Goal: Communication & Community: Answer question/provide support

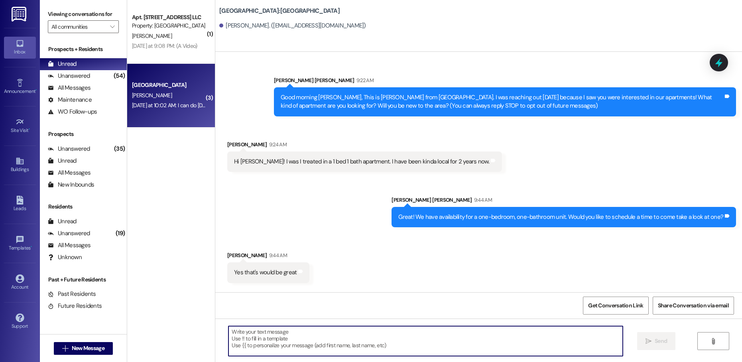
scroll to position [164, 0]
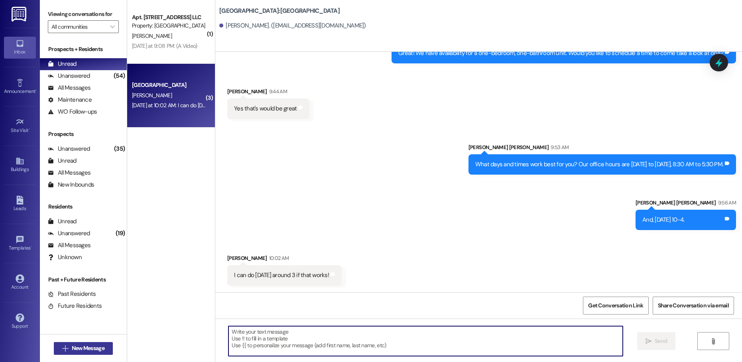
click at [96, 350] on span "New Message" at bounding box center [88, 348] width 33 height 8
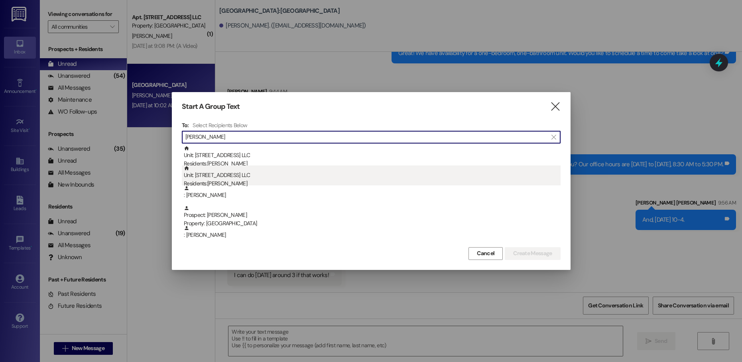
type input "[PERSON_NAME]"
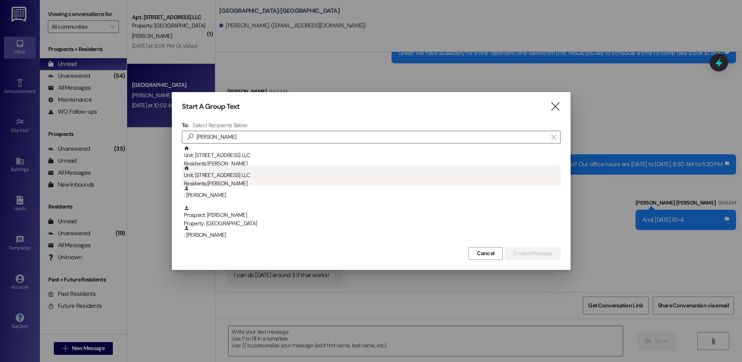
click at [357, 179] on div "Residents: [PERSON_NAME]" at bounding box center [372, 183] width 377 height 8
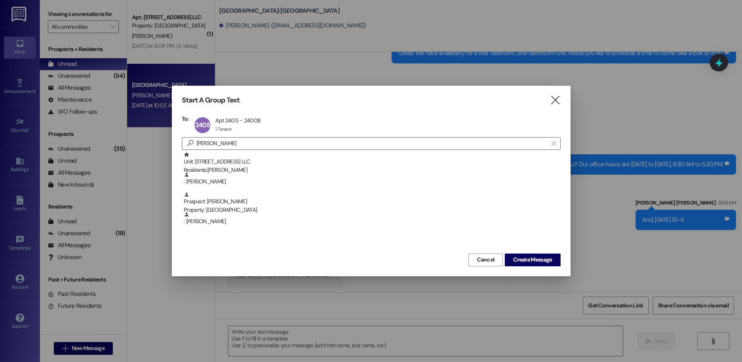
drag, startPoint x: 538, startPoint y: 256, endPoint x: 535, endPoint y: 268, distance: 11.9
click at [538, 256] on span "Create Message" at bounding box center [532, 259] width 39 height 8
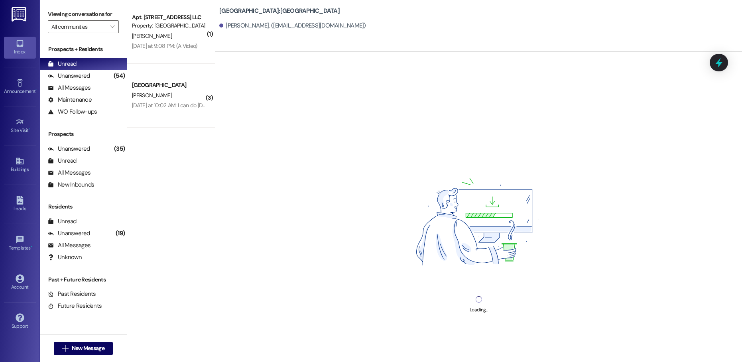
click at [488, 342] on div "Loading..." at bounding box center [478, 233] width 526 height 362
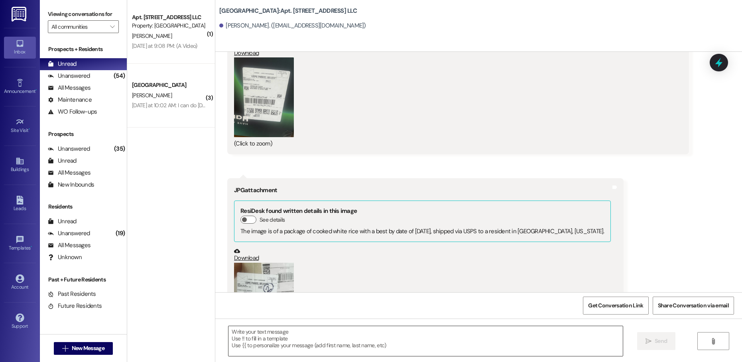
click at [487, 341] on textarea at bounding box center [425, 341] width 394 height 30
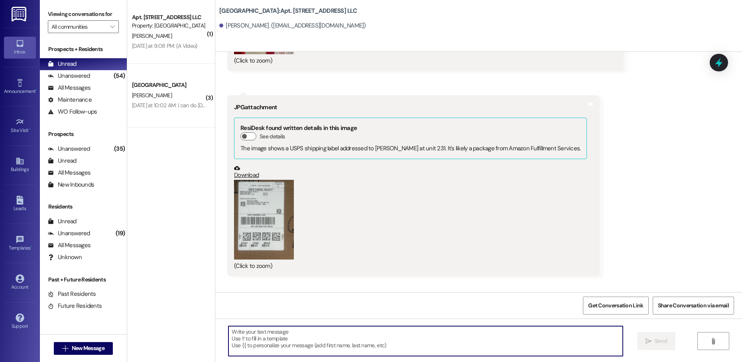
scroll to position [15814, 0]
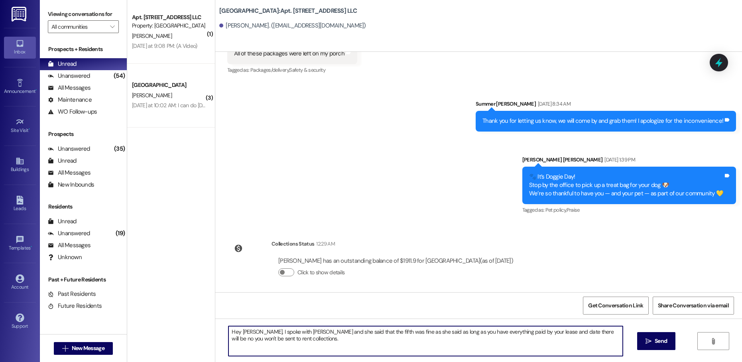
drag, startPoint x: 373, startPoint y: 333, endPoint x: 378, endPoint y: 332, distance: 4.8
click at [378, 332] on textarea "Hey [PERSON_NAME], I spoke with [PERSON_NAME] and she said that the fifth was f…" at bounding box center [425, 341] width 394 height 30
click at [370, 351] on textarea "Hey [PERSON_NAME], I spoke with [PERSON_NAME] and she said that the fifth was f…" at bounding box center [425, 341] width 394 height 30
drag, startPoint x: 442, startPoint y: 332, endPoint x: 464, endPoint y: 333, distance: 22.3
click at [464, 333] on textarea "Hey [PERSON_NAME], I spoke with [PERSON_NAME] and she said that the fifth was f…" at bounding box center [425, 341] width 394 height 30
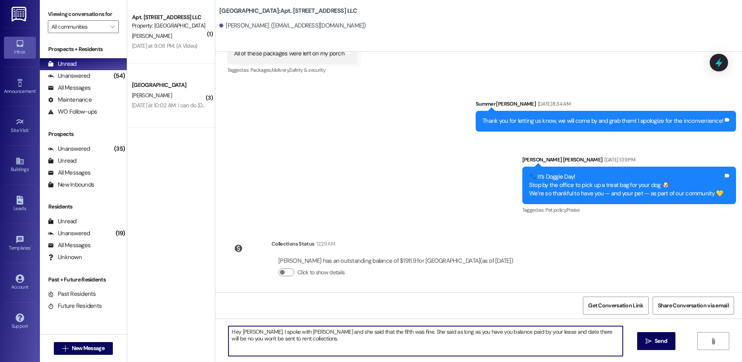
click at [481, 333] on textarea "Hey [PERSON_NAME], I spoke with [PERSON_NAME] and she said that the fifth was f…" at bounding box center [425, 341] width 394 height 30
drag, startPoint x: 526, startPoint y: 335, endPoint x: 534, endPoint y: 335, distance: 8.8
click at [534, 335] on textarea "Hey [PERSON_NAME], I spoke with [PERSON_NAME] and she said that the fifth was f…" at bounding box center [425, 341] width 394 height 30
type textarea "Hey [PERSON_NAME], I spoke with [PERSON_NAME] and she said that the fifth was f…"
